Goal: Information Seeking & Learning: Learn about a topic

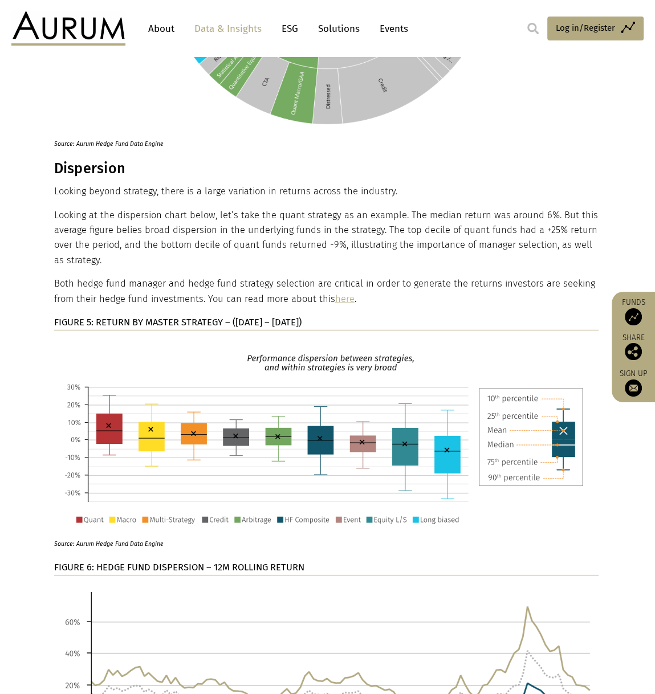
scroll to position [2394, 0]
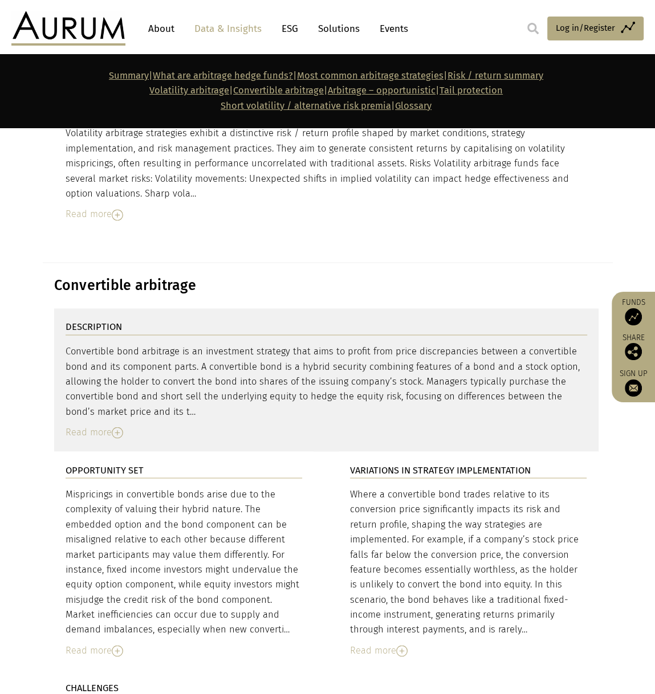
scroll to position [4617, 0]
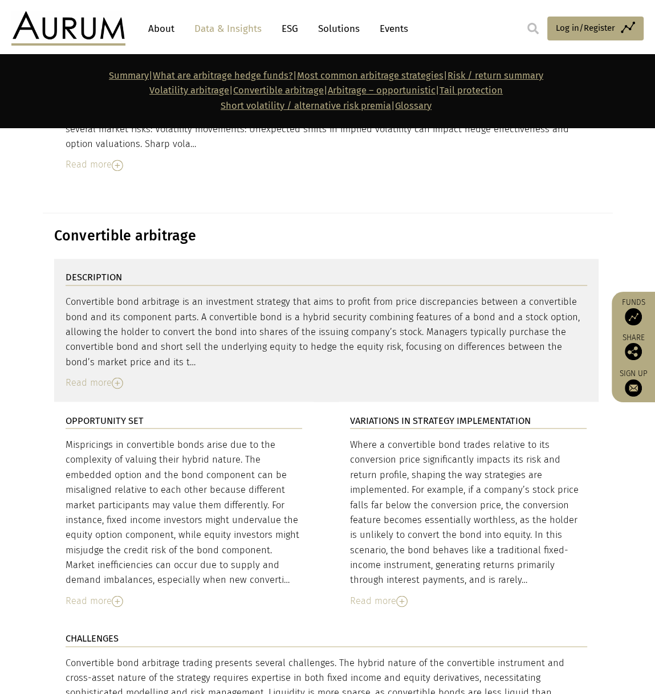
click at [401, 596] on img at bounding box center [401, 601] width 11 height 11
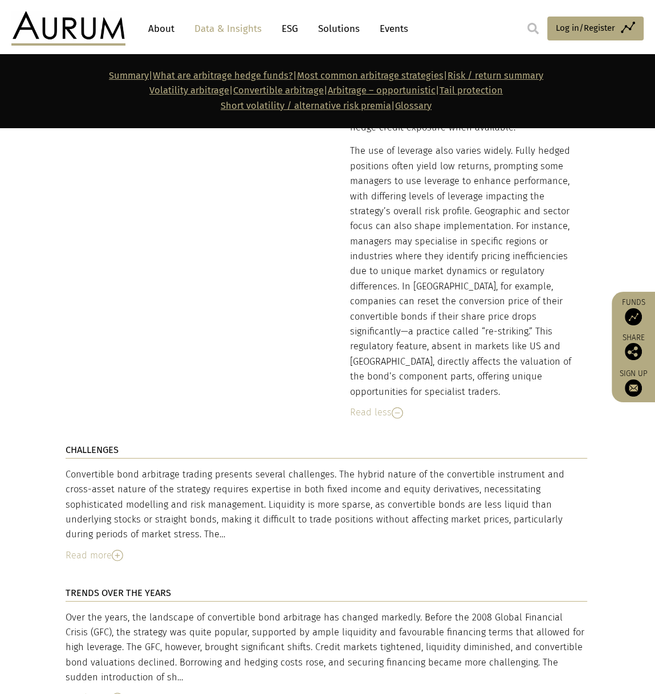
scroll to position [5586, 0]
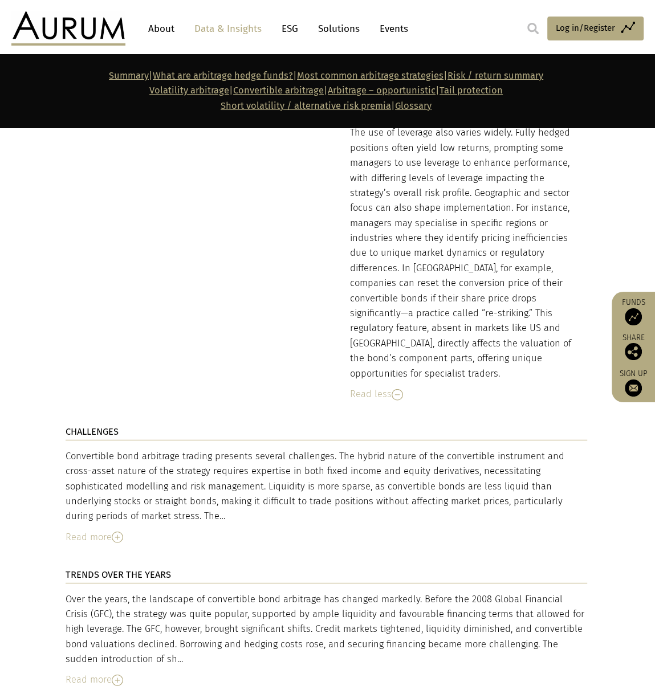
click at [117, 532] on img at bounding box center [117, 537] width 11 height 11
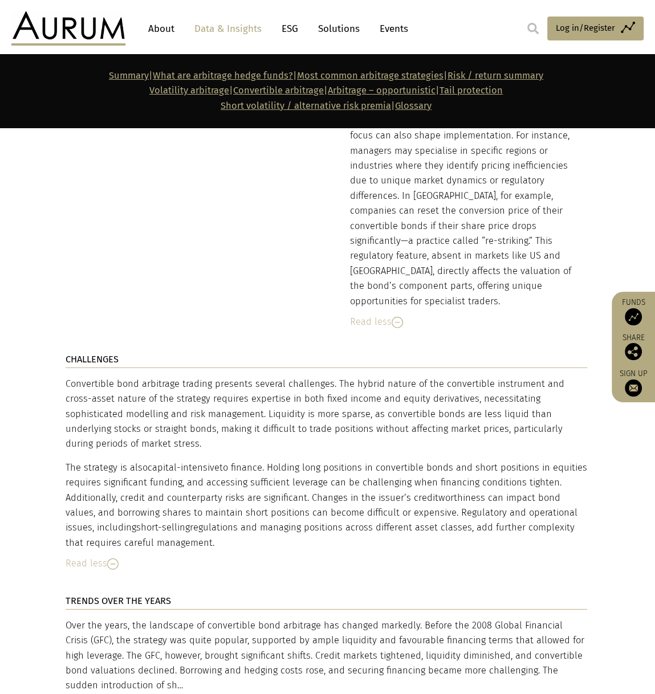
scroll to position [5814, 0]
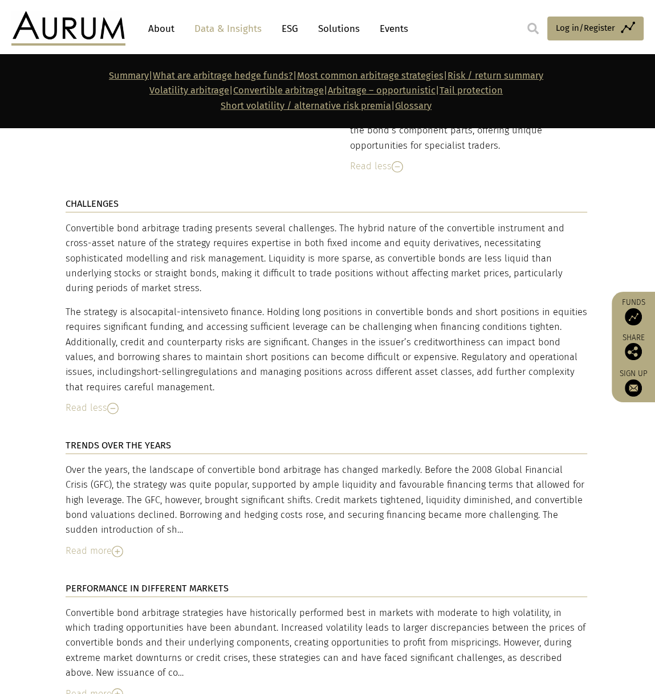
click at [121, 546] on img at bounding box center [117, 551] width 11 height 11
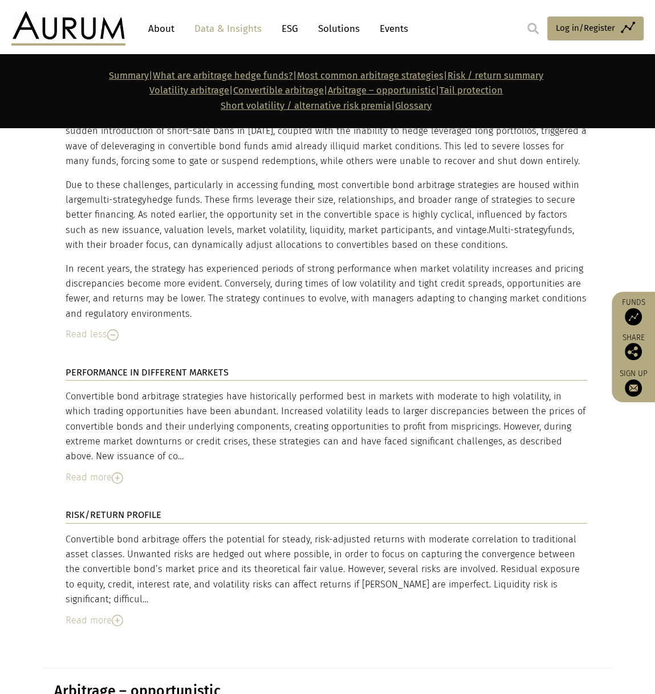
scroll to position [6270, 0]
